Goal: Task Accomplishment & Management: Complete application form

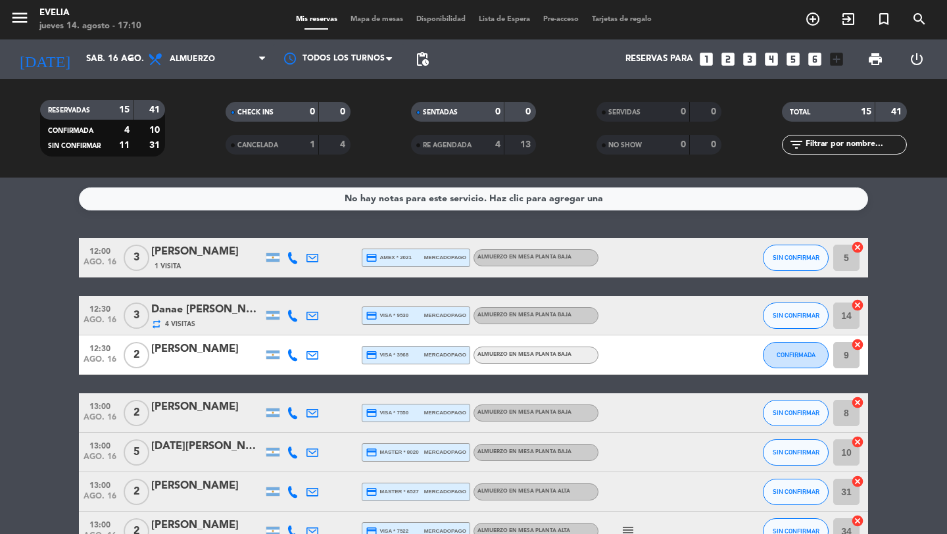
click at [148, 91] on div "RESERVADAS 15 41 CONFIRMADA 4 10 SIN CONFIRMAR 11 31 CHECK INS 0 0 CANCELADA 1 …" at bounding box center [473, 128] width 947 height 99
click at [114, 72] on div "[DATE] sáb. 16 ago. arrow_drop_down" at bounding box center [75, 59] width 131 height 29
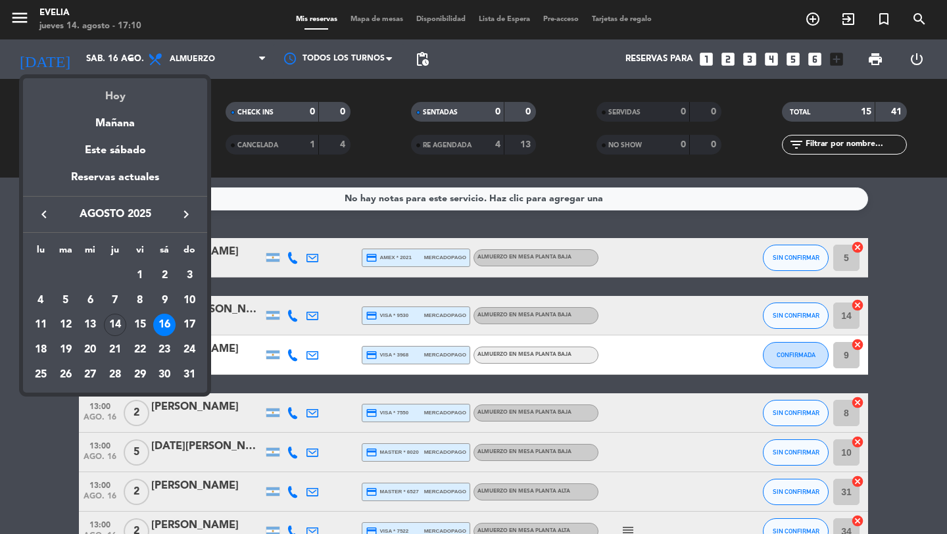
click at [114, 93] on div "Hoy" at bounding box center [115, 91] width 184 height 27
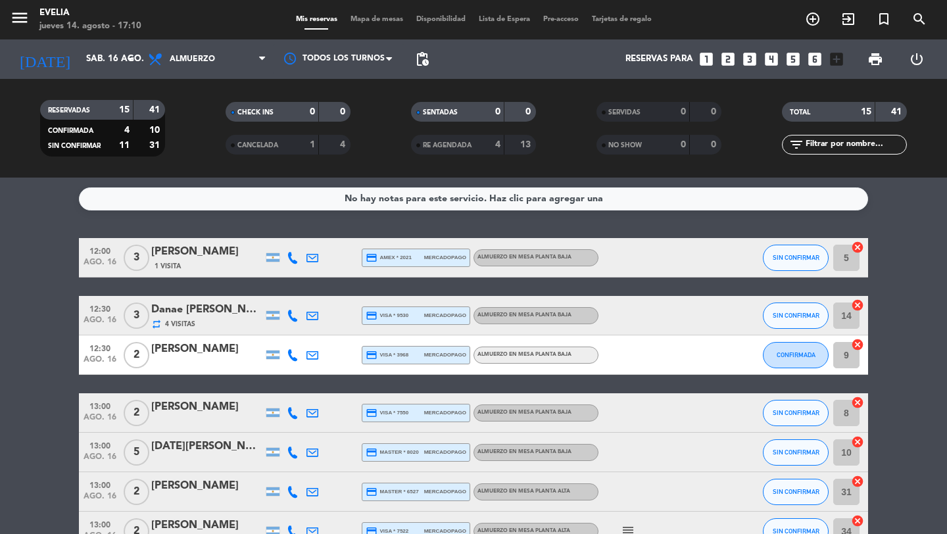
type input "jue. 14 ago."
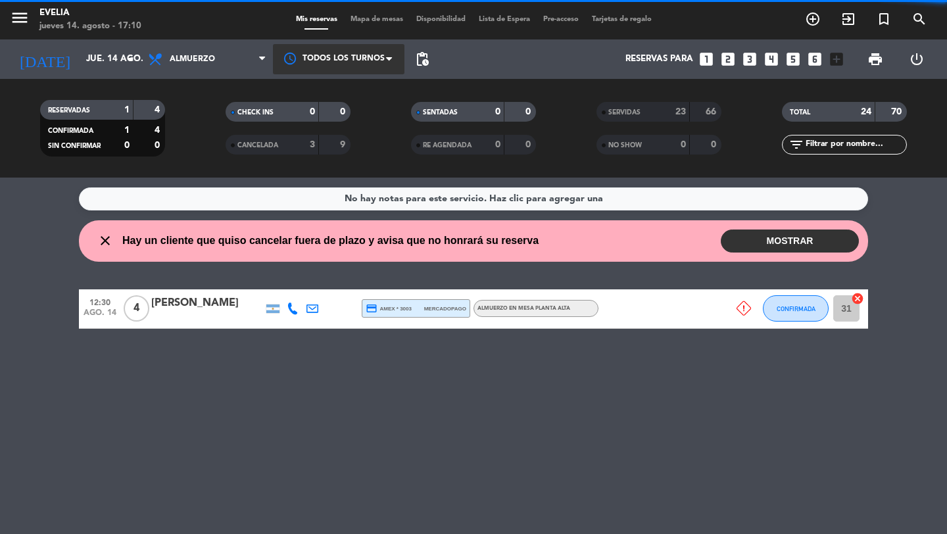
click at [263, 55] on icon at bounding box center [262, 59] width 6 height 11
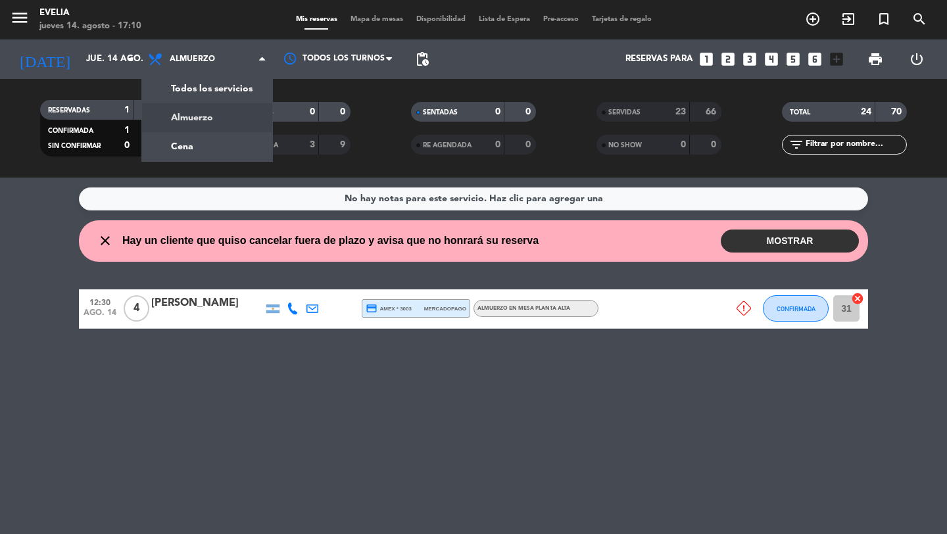
click at [230, 143] on div "menu [PERSON_NAME] jueves 14. agosto - 17:10 Mis reservas Mapa de mesas Disponi…" at bounding box center [473, 89] width 947 height 178
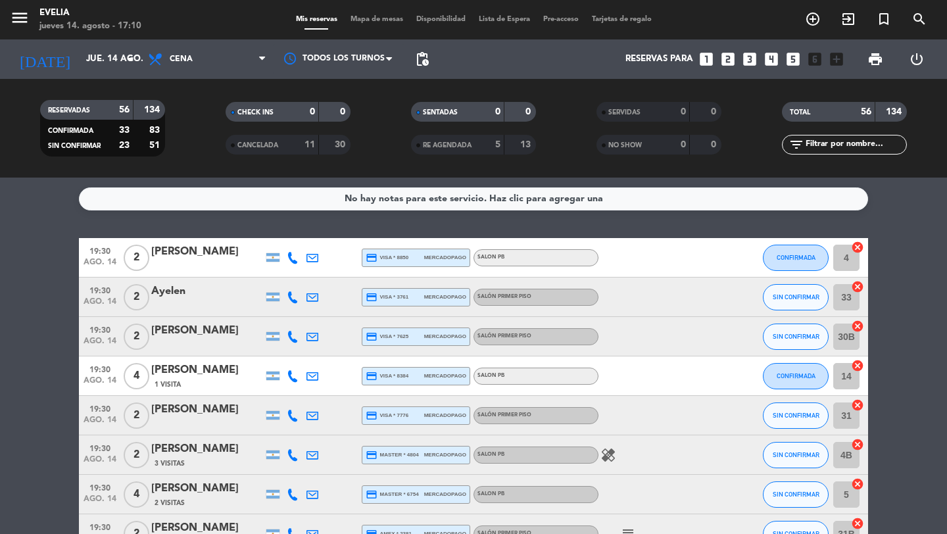
click at [772, 63] on icon "looks_4" at bounding box center [771, 59] width 17 height 17
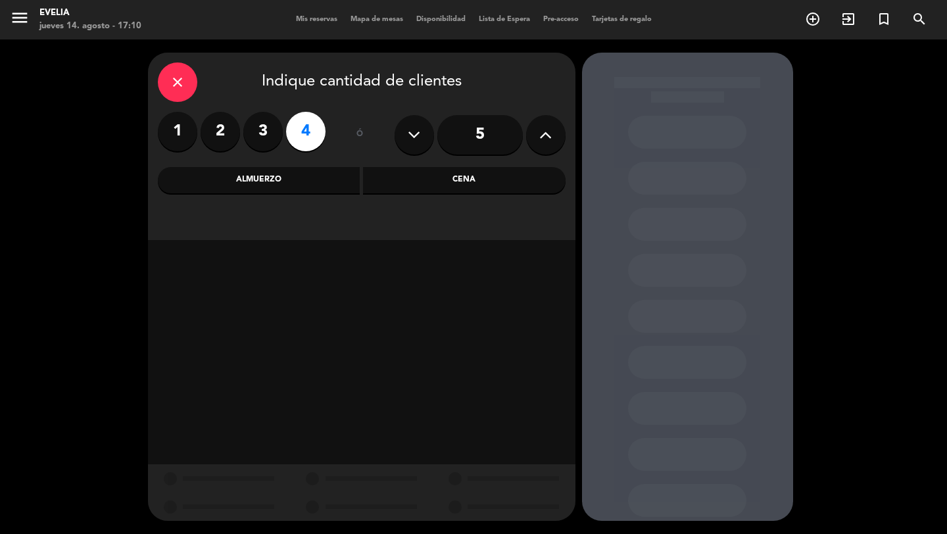
click at [385, 179] on div "Cena" at bounding box center [464, 180] width 203 height 26
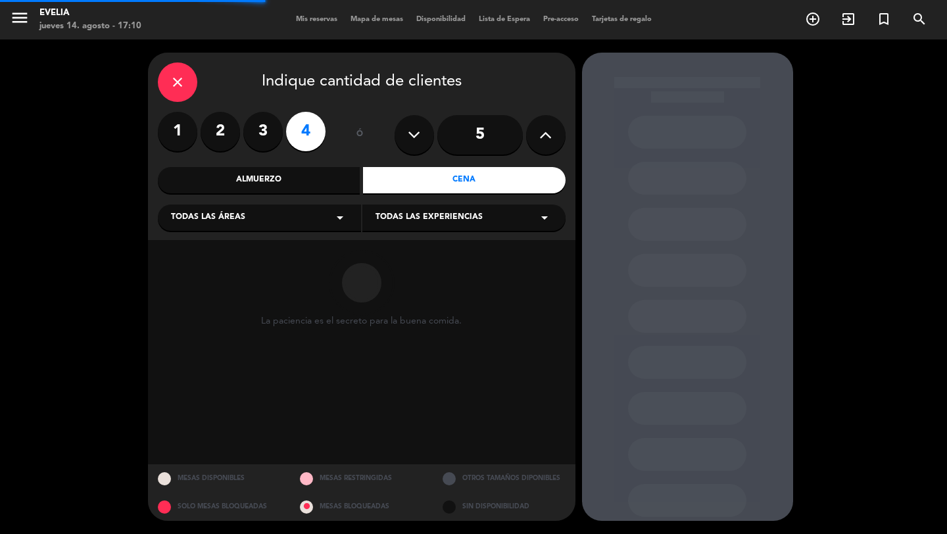
click at [326, 219] on div "Todas las áreas arrow_drop_down" at bounding box center [259, 217] width 203 height 26
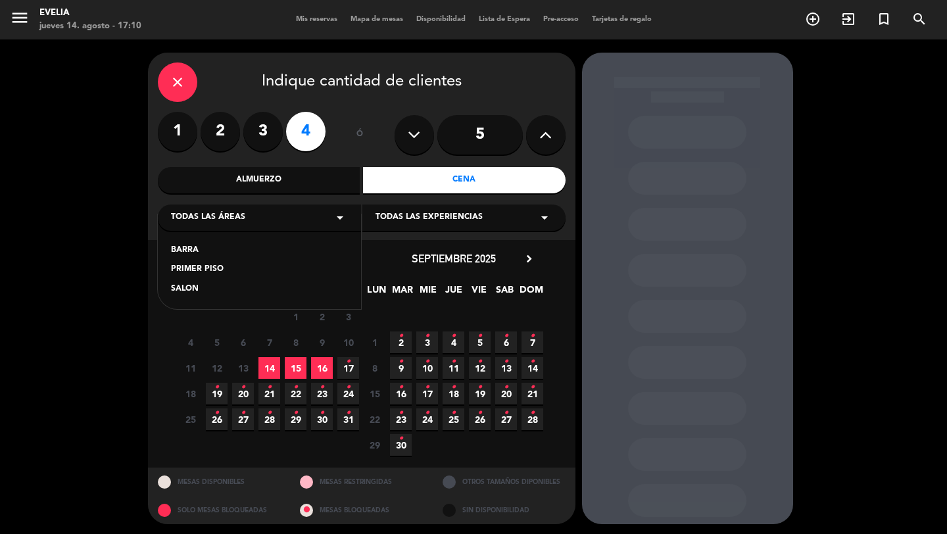
click at [222, 293] on div "SALON" at bounding box center [259, 289] width 177 height 13
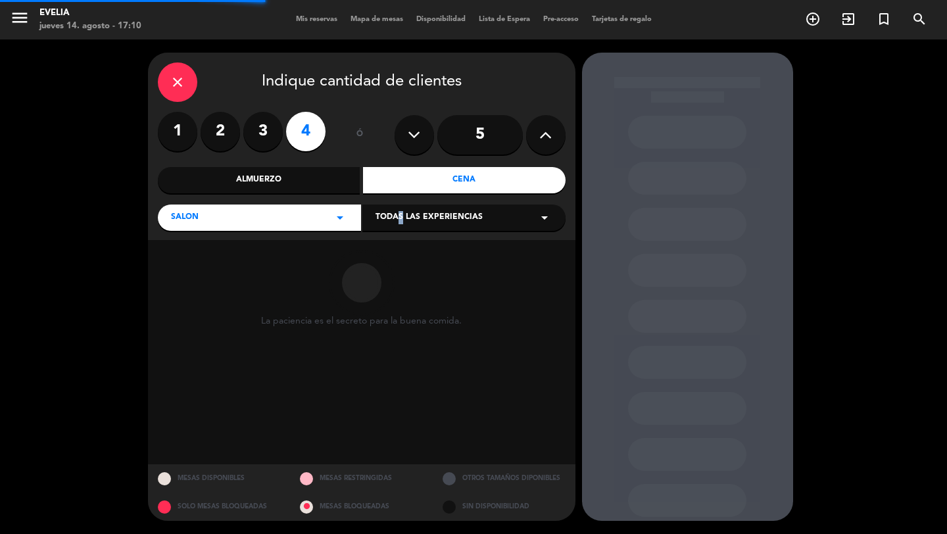
click at [394, 218] on span "Todas las experiencias" at bounding box center [428, 217] width 107 height 13
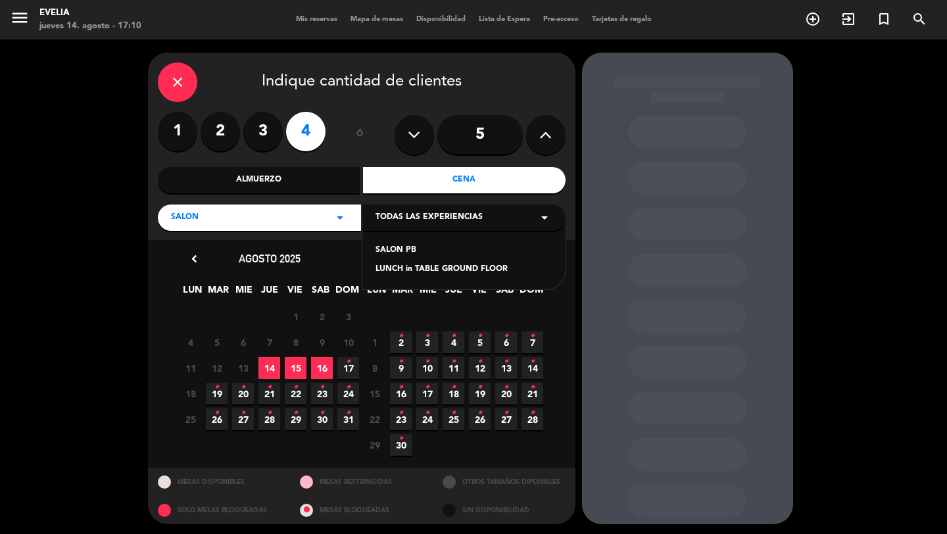
click at [191, 83] on div "close" at bounding box center [177, 81] width 39 height 39
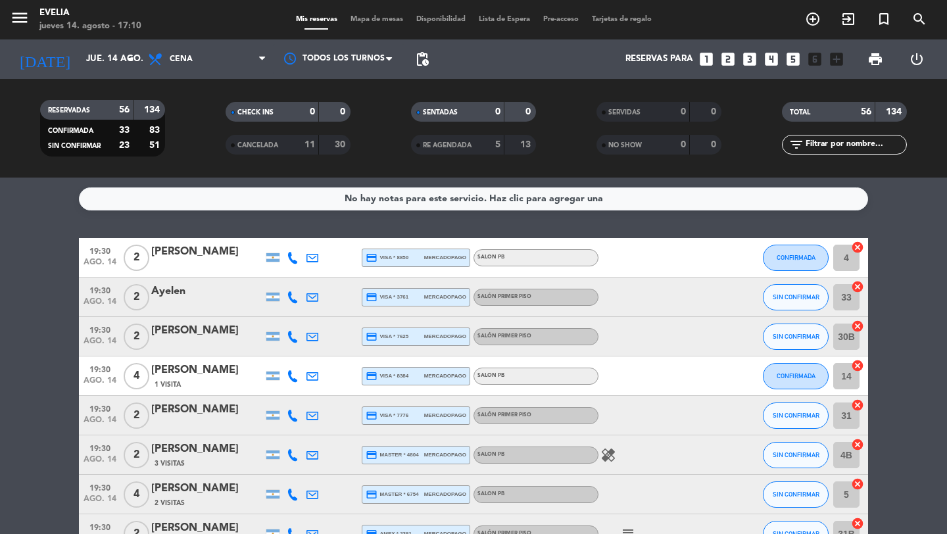
click at [854, 141] on input "text" at bounding box center [855, 144] width 102 height 14
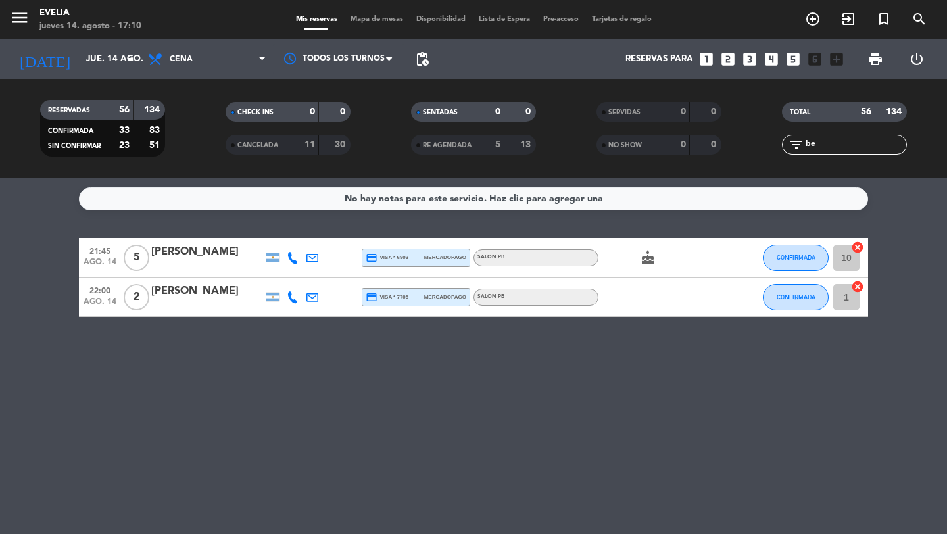
type input "b"
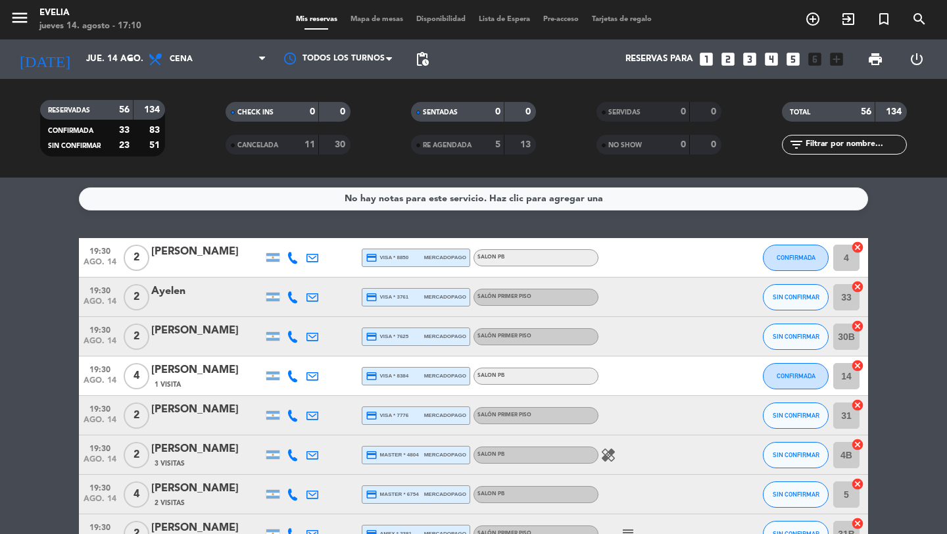
click at [774, 62] on icon "looks_4" at bounding box center [771, 59] width 17 height 17
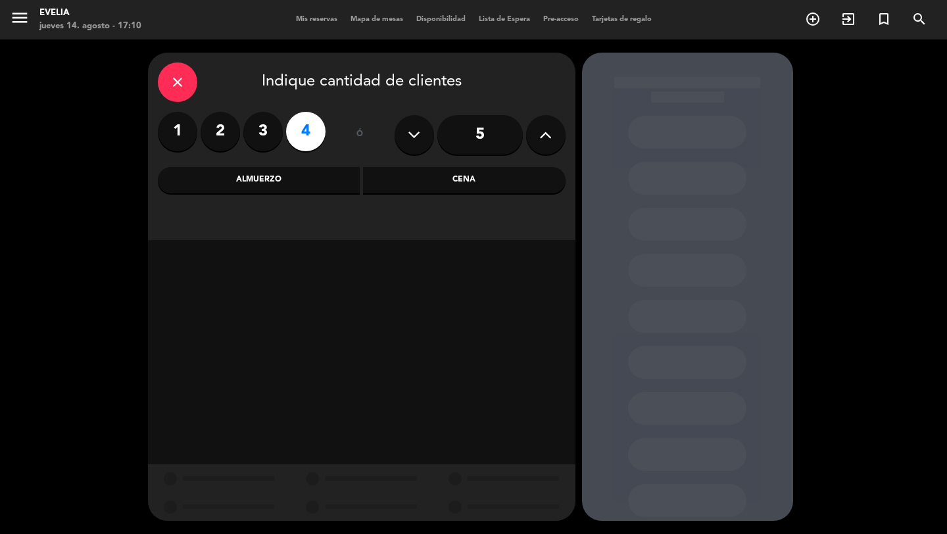
click at [402, 177] on div "Cena" at bounding box center [464, 180] width 203 height 26
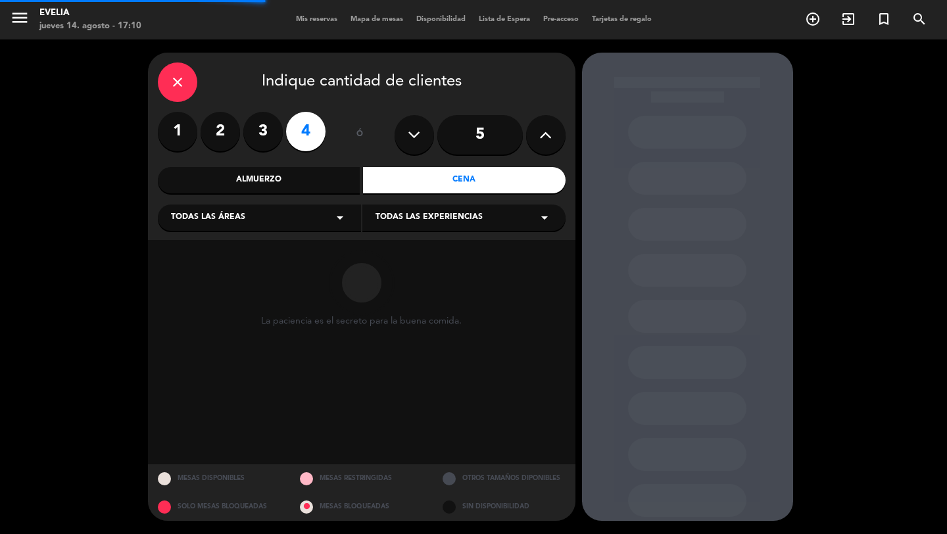
click at [322, 218] on div "Todas las áreas arrow_drop_down" at bounding box center [259, 217] width 203 height 26
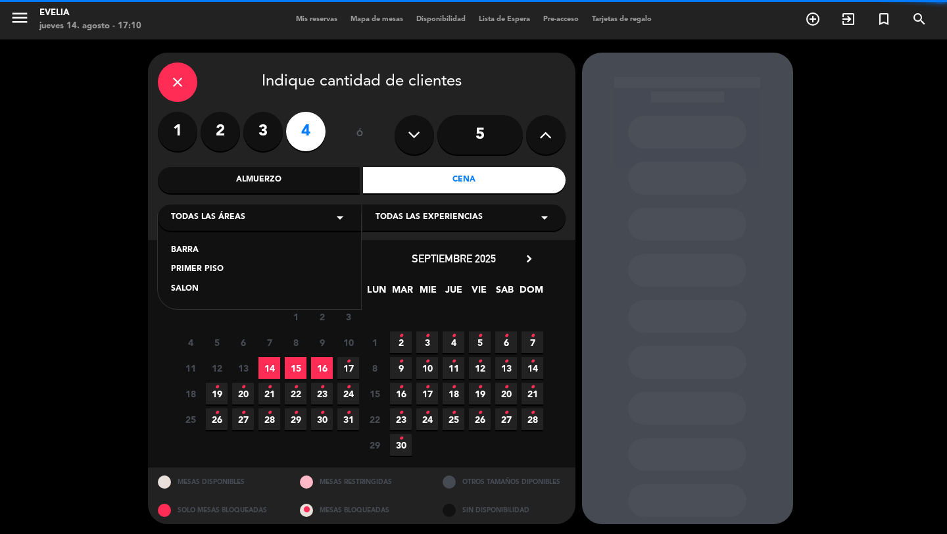
click at [195, 294] on div "SALON" at bounding box center [259, 289] width 177 height 13
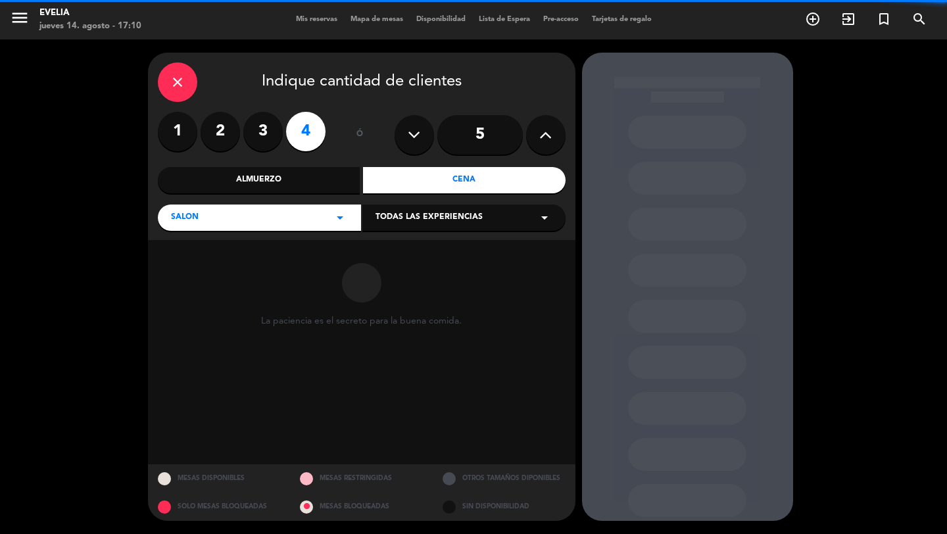
click at [406, 226] on div "Todas las experiencias arrow_drop_down" at bounding box center [463, 217] width 203 height 26
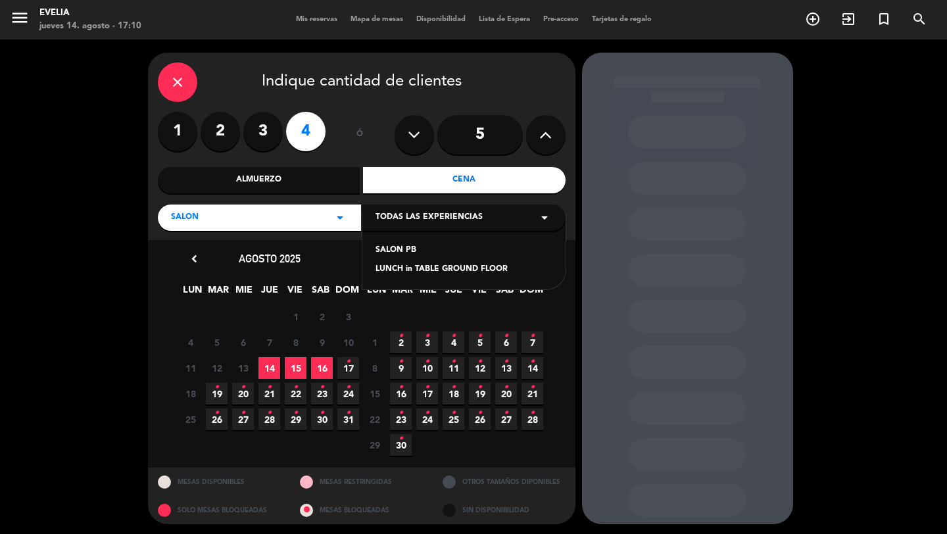
click at [399, 252] on div "SALON PB" at bounding box center [463, 250] width 177 height 13
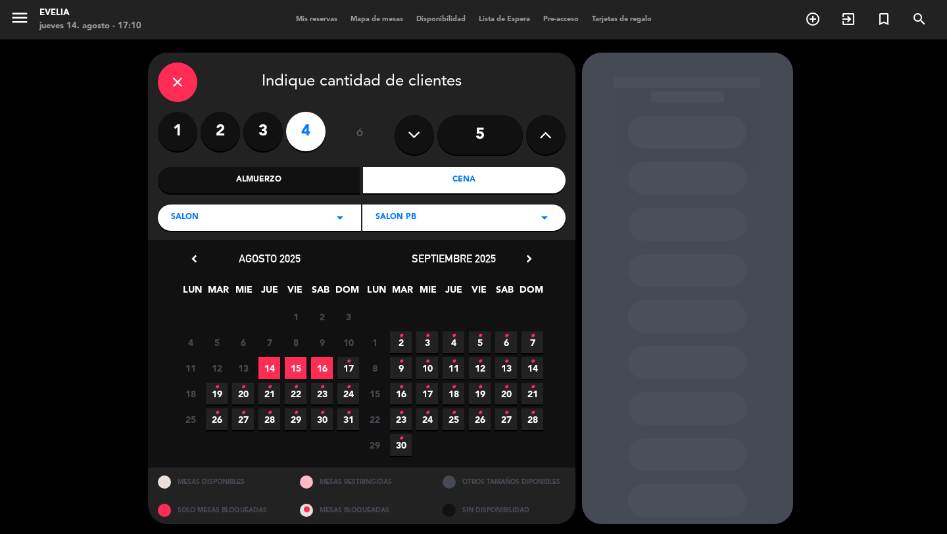
click at [277, 373] on span "14" at bounding box center [269, 368] width 22 height 22
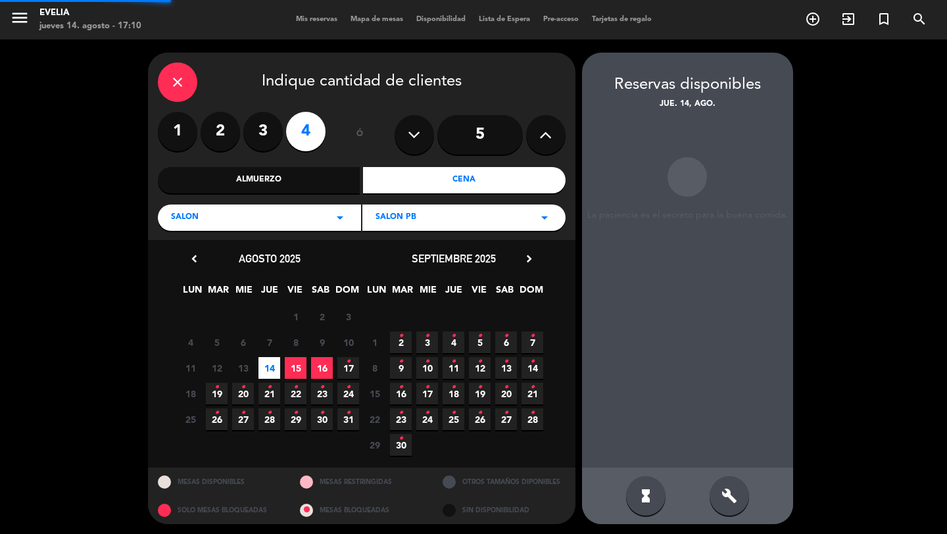
scroll to position [3, 0]
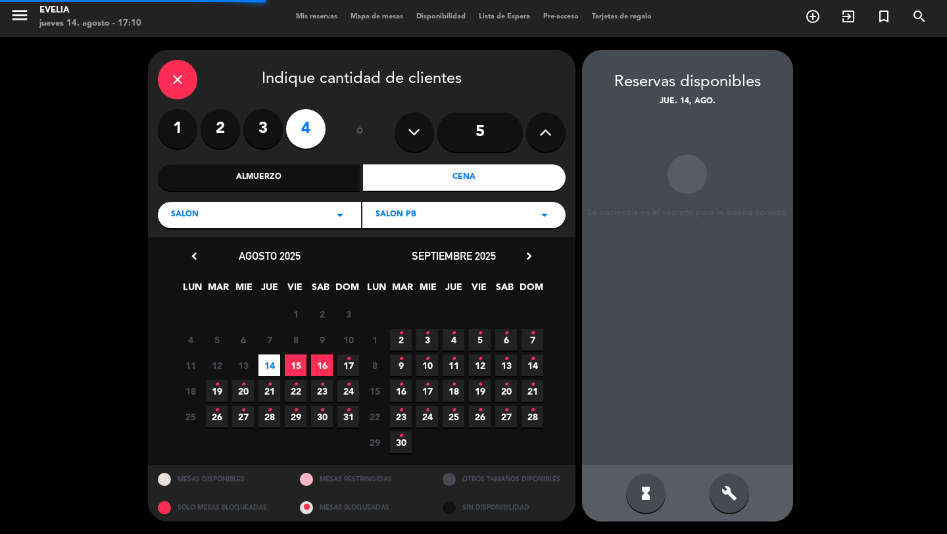
click at [734, 497] on icon "build" at bounding box center [729, 493] width 16 height 16
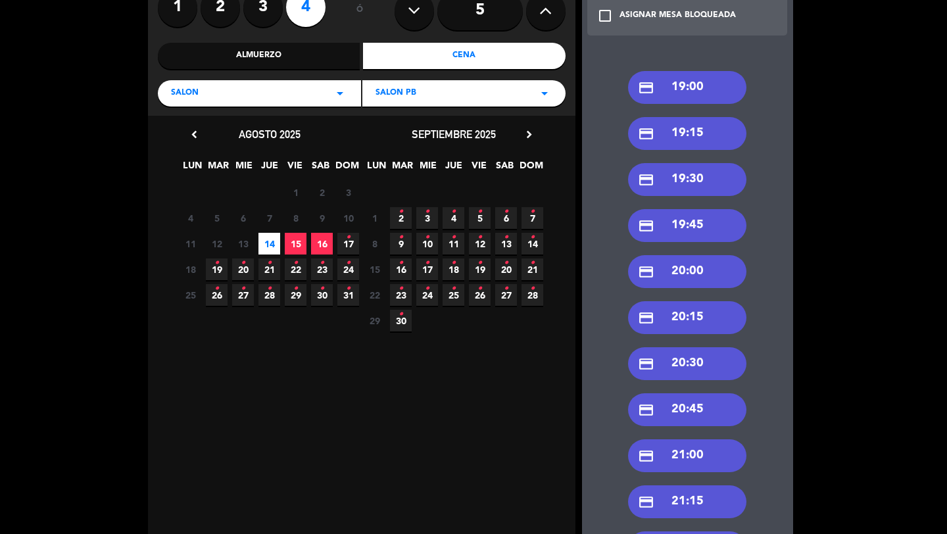
scroll to position [144, 0]
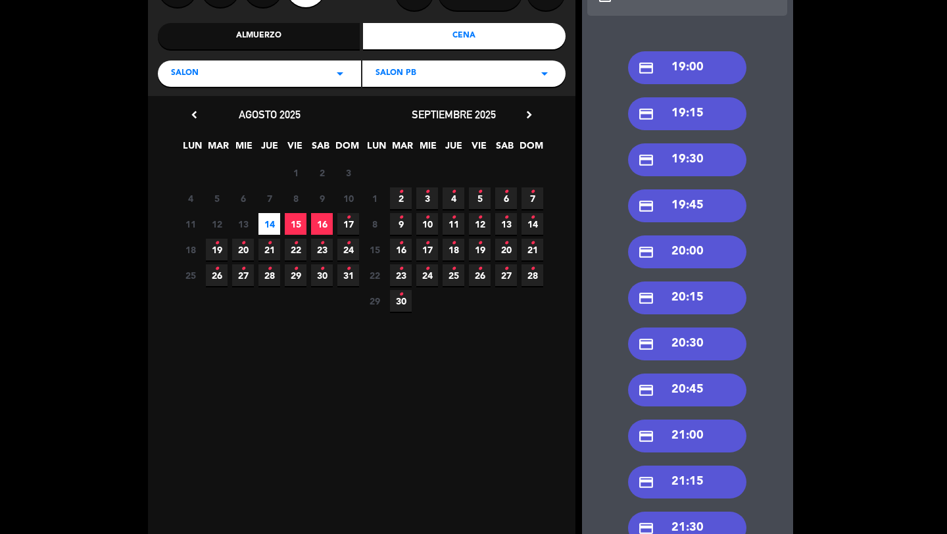
click at [725, 347] on div "credit_card 20:30" at bounding box center [687, 343] width 118 height 33
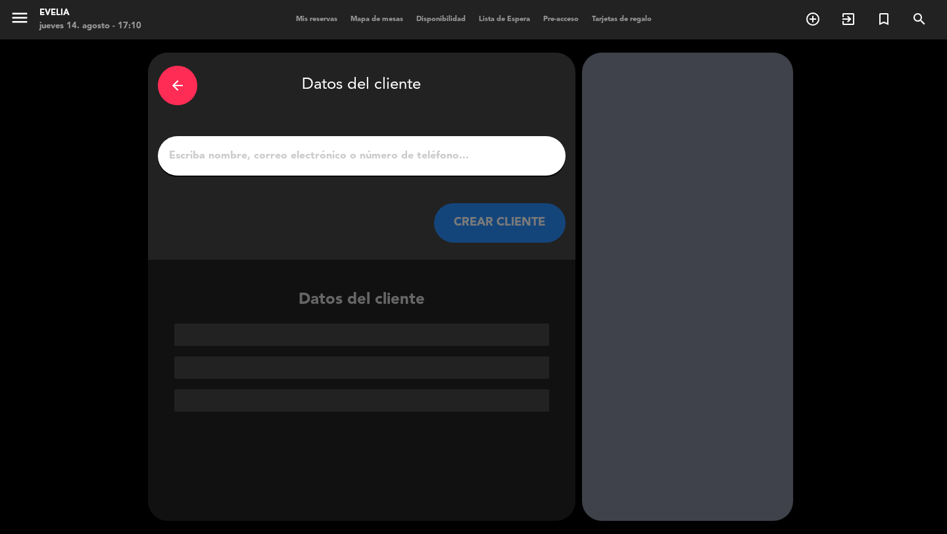
click at [515, 160] on input "1" at bounding box center [362, 156] width 388 height 18
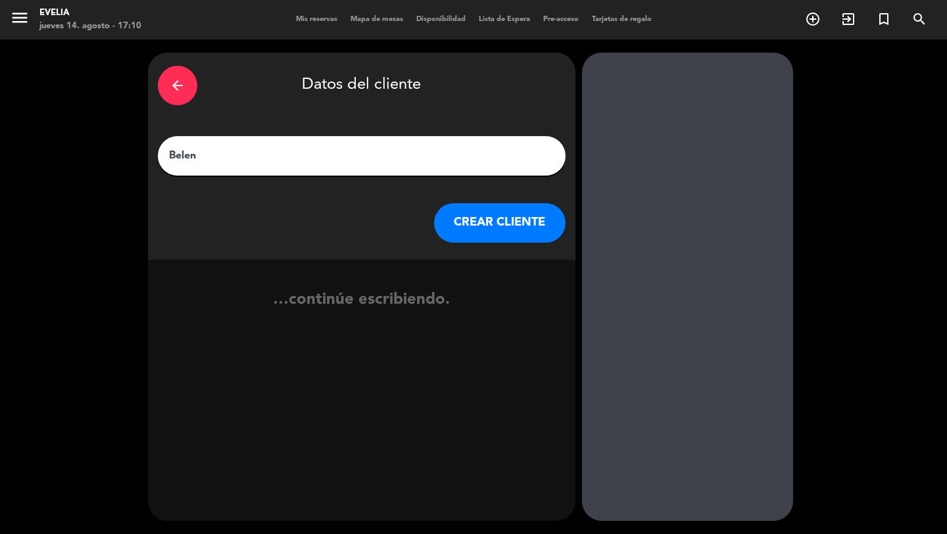
type input "Belen"
click at [519, 235] on button "CREAR CLIENTE" at bounding box center [499, 222] width 131 height 39
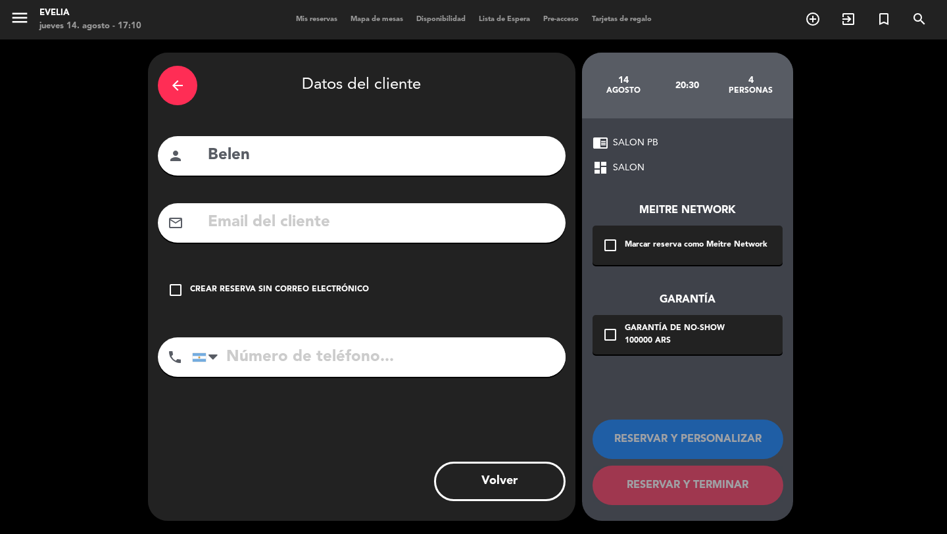
click at [621, 249] on div "check_box_outline_blank Marcar reserva como Meitre Network" at bounding box center [687, 245] width 190 height 39
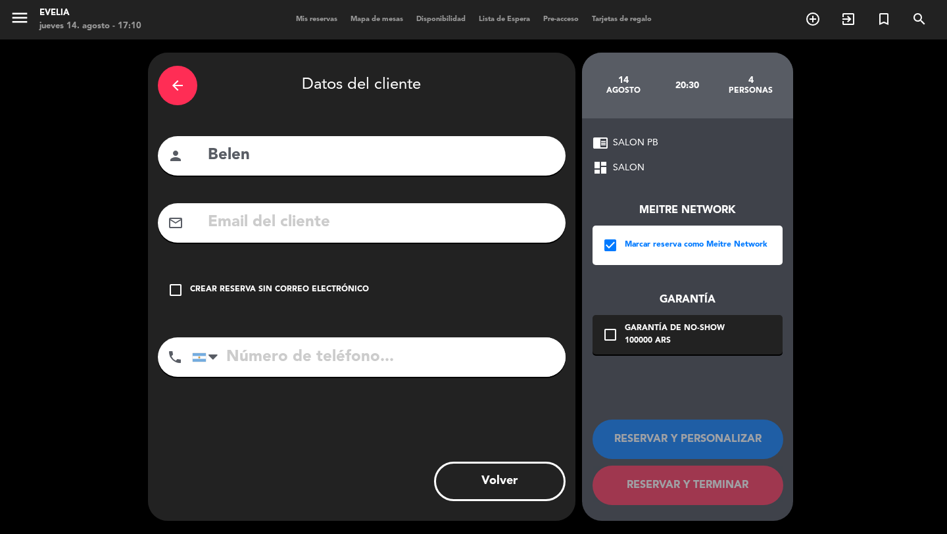
click at [340, 210] on input "text" at bounding box center [380, 222] width 349 height 27
click at [343, 223] on input "text" at bounding box center [380, 222] width 349 height 27
click at [274, 356] on input "tel" at bounding box center [378, 356] width 373 height 39
click at [235, 300] on div "check_box_outline_blank Crear reserva sin correo electrónico" at bounding box center [362, 289] width 408 height 39
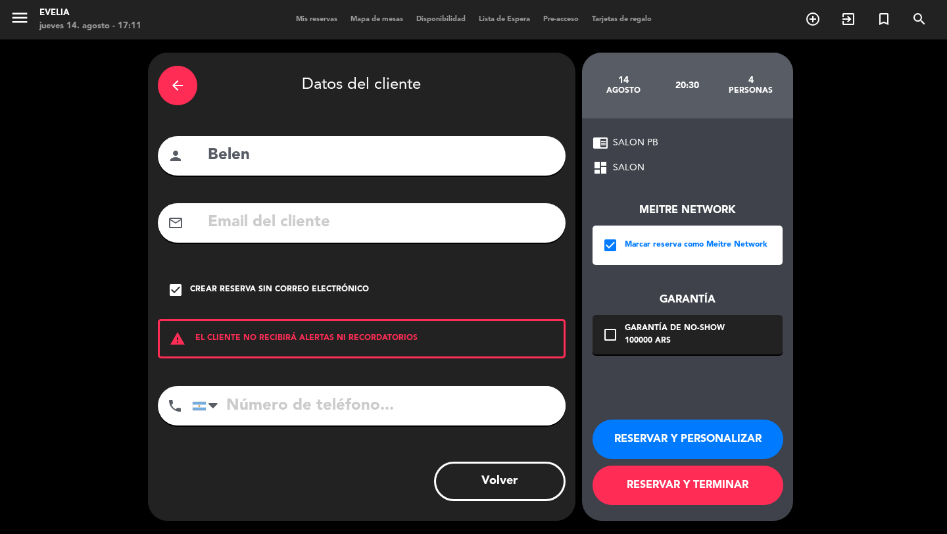
click at [678, 447] on button "RESERVAR Y PERSONALIZAR" at bounding box center [687, 438] width 191 height 39
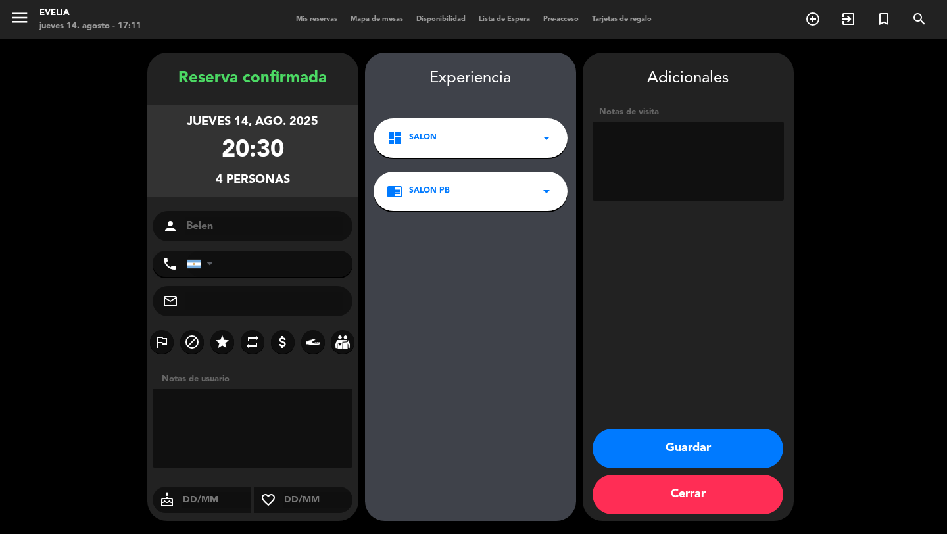
click at [628, 154] on textarea at bounding box center [687, 161] width 191 height 79
type textarea "[PERSON_NAME]"
drag, startPoint x: 548, startPoint y: 124, endPoint x: 590, endPoint y: 130, distance: 42.5
click at [549, 124] on div "dashboard SALON arrow_drop_down" at bounding box center [470, 137] width 194 height 39
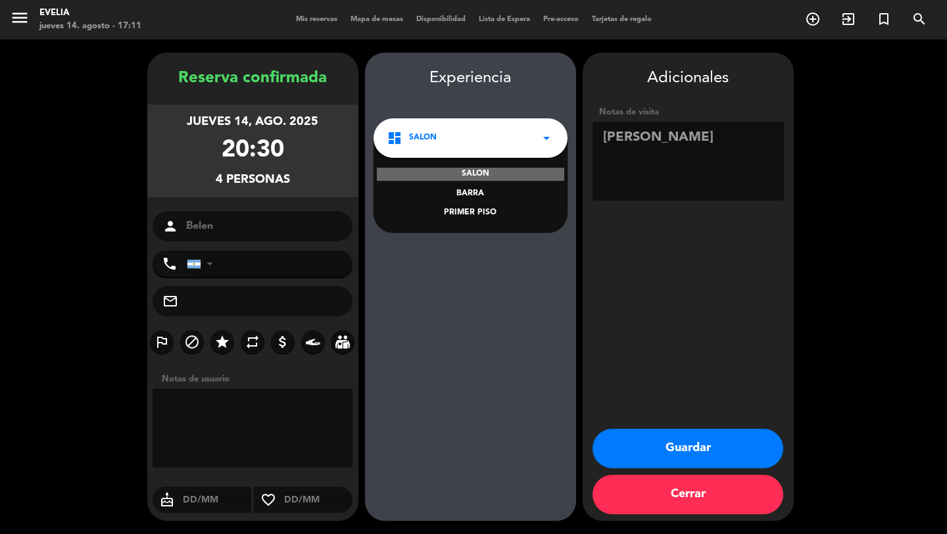
click at [672, 142] on textarea at bounding box center [687, 161] width 191 height 79
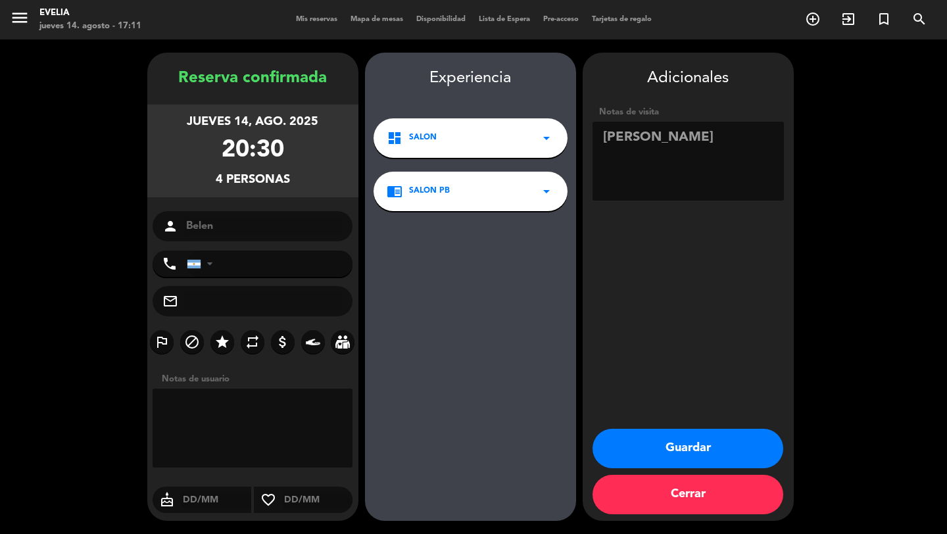
click at [707, 452] on button "Guardar" at bounding box center [687, 448] width 191 height 39
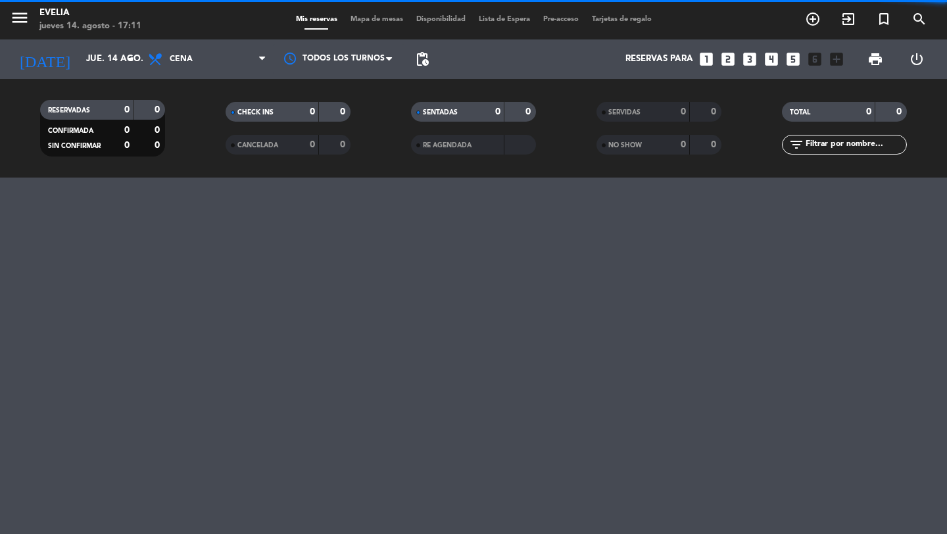
click at [366, 21] on span "Mapa de mesas" at bounding box center [377, 19] width 66 height 7
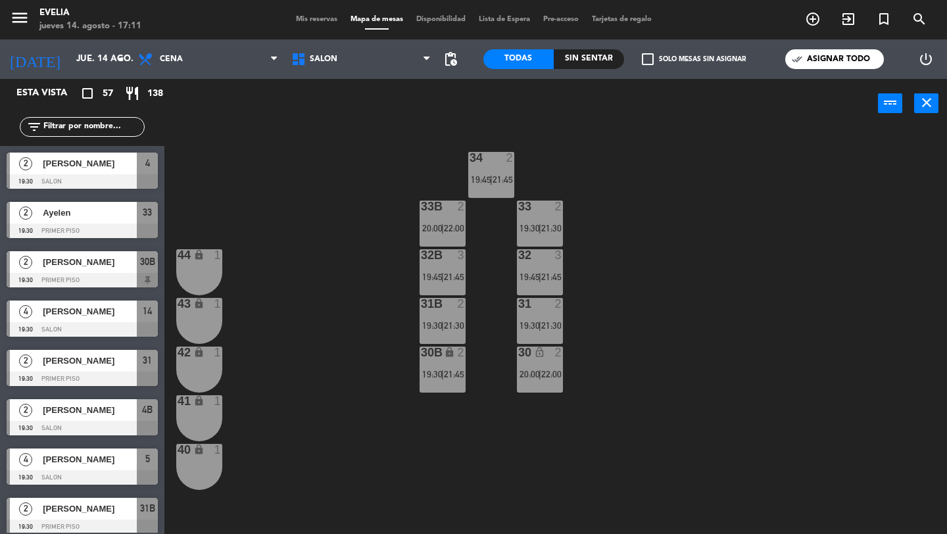
click at [703, 57] on label "check_box_outline_blank Solo mesas sin asignar" at bounding box center [694, 59] width 104 height 12
click at [694, 59] on input "check_box_outline_blank Solo mesas sin asignar" at bounding box center [694, 59] width 0 height 0
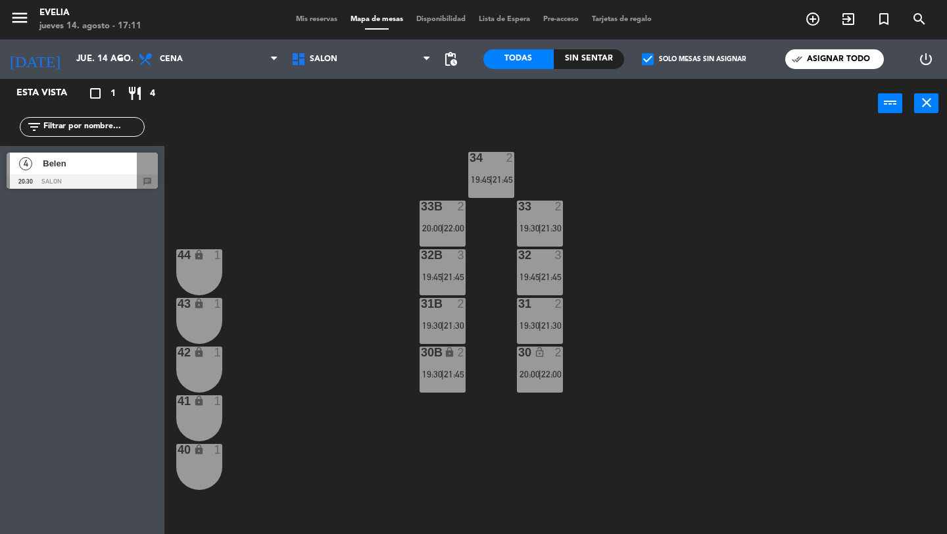
click at [108, 169] on div "4 Belen 20:30 SALON chat" at bounding box center [82, 170] width 164 height 49
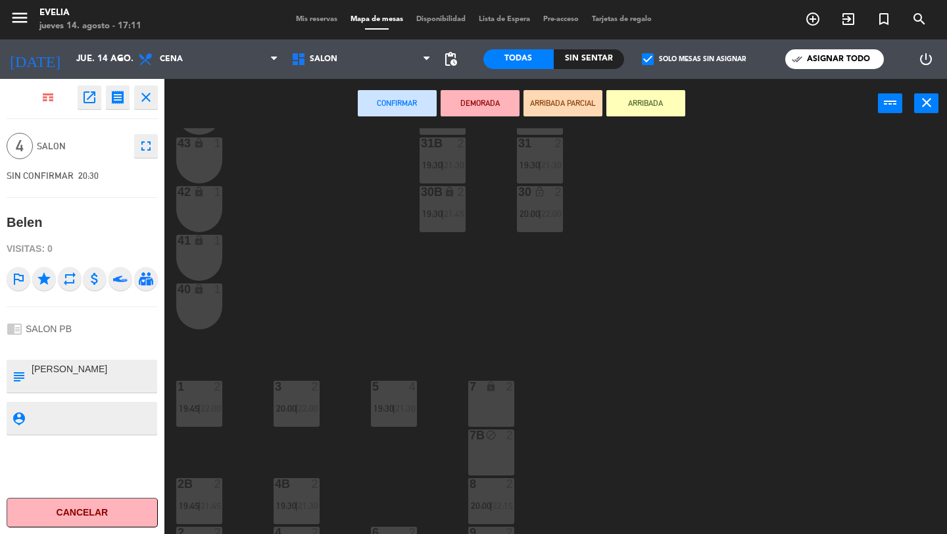
scroll to position [182, 0]
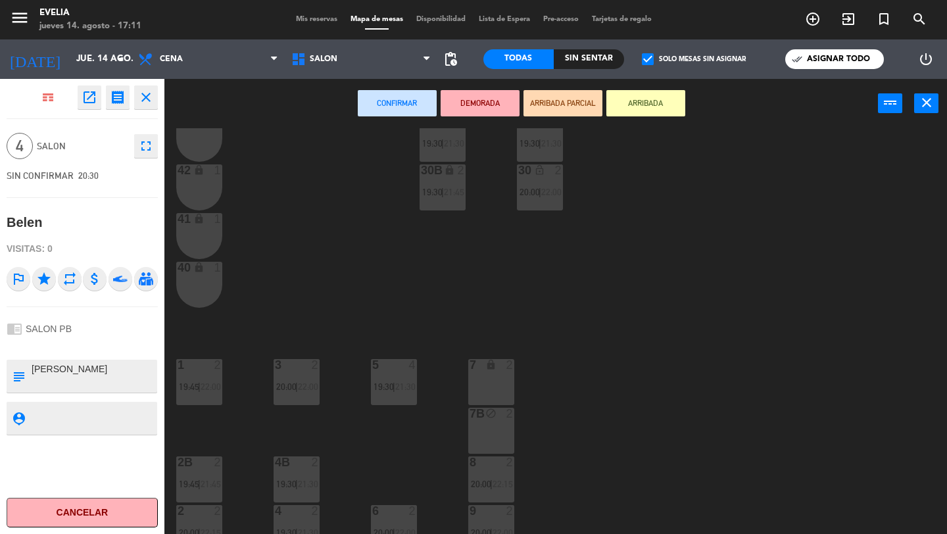
click at [495, 385] on div "7 lock 2" at bounding box center [491, 382] width 46 height 46
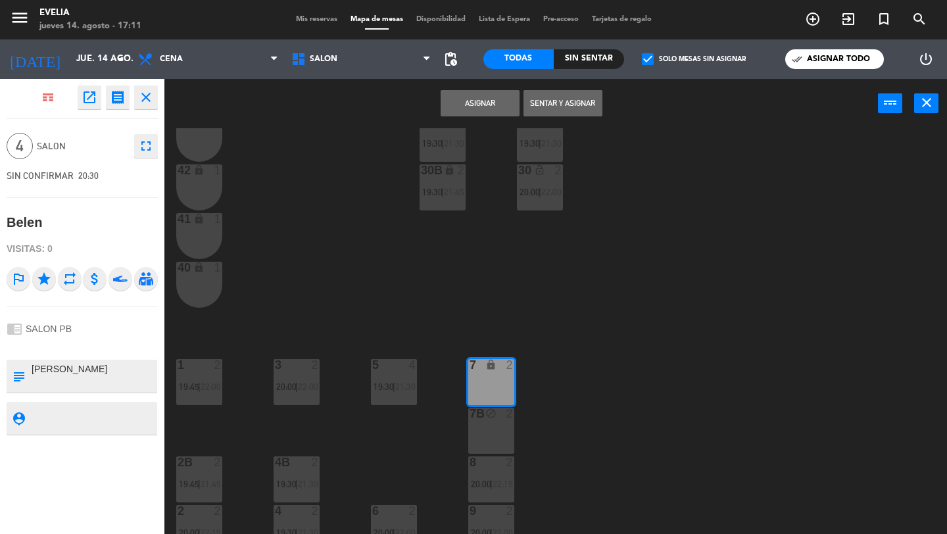
click at [495, 425] on div "7B block 2" at bounding box center [491, 431] width 46 height 46
click at [488, 105] on button "Asignar" at bounding box center [480, 103] width 79 height 26
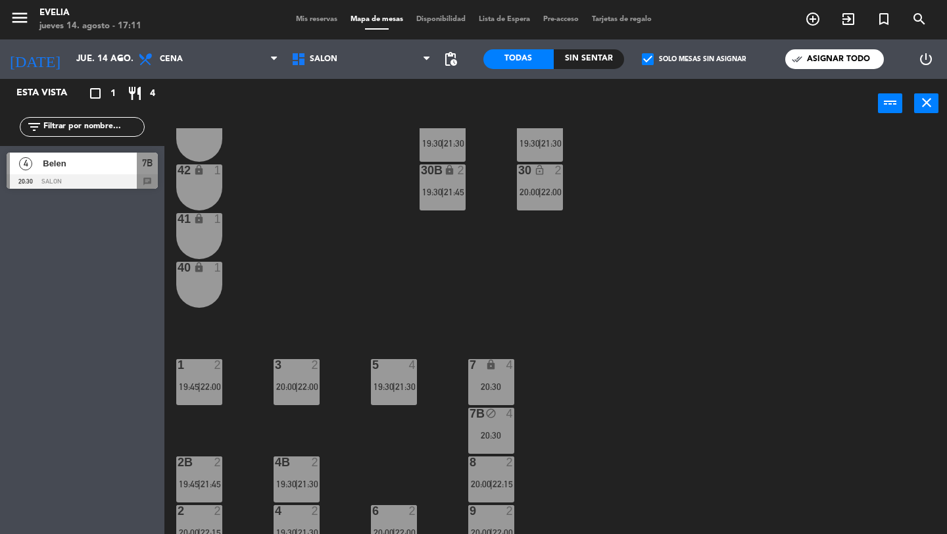
click at [308, 12] on div "menu [PERSON_NAME] jueves 14. agosto - 17:11 Mis reservas Mapa de mesas Disponi…" at bounding box center [473, 19] width 947 height 39
click at [312, 22] on span "Mis reservas" at bounding box center [316, 19] width 55 height 7
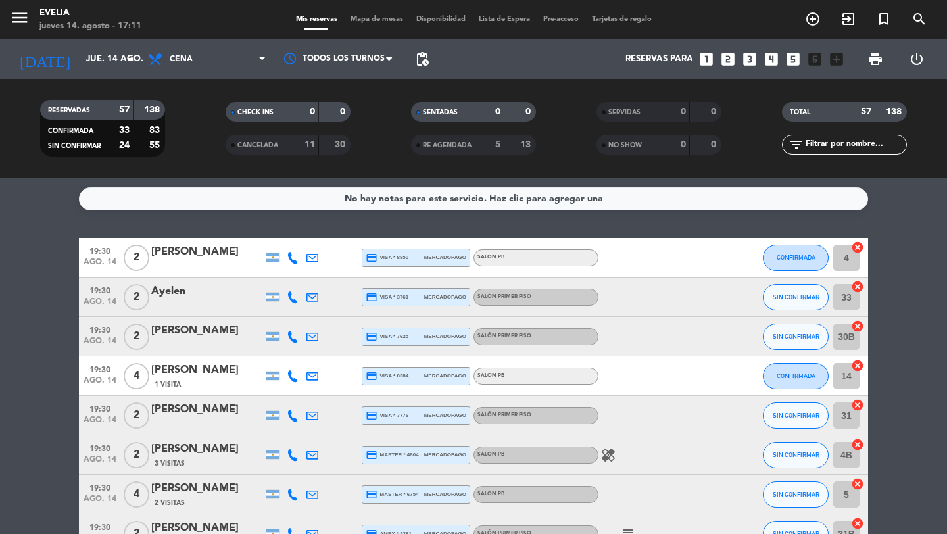
click at [328, 150] on div "30" at bounding box center [334, 144] width 25 height 15
click at [846, 138] on input "text" at bounding box center [855, 144] width 102 height 14
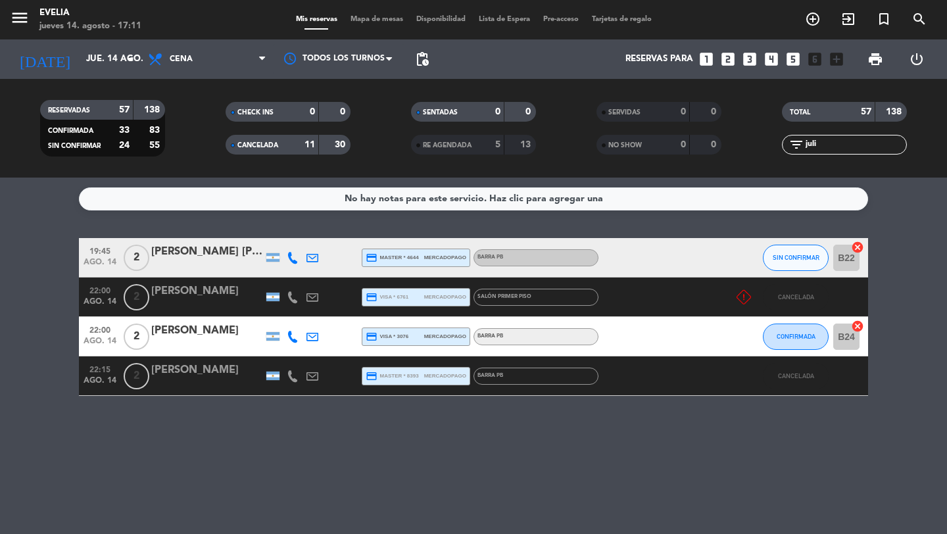
type input "juli"
click at [284, 141] on div "CANCELADA" at bounding box center [259, 144] width 60 height 15
